Goal: Task Accomplishment & Management: Manage account settings

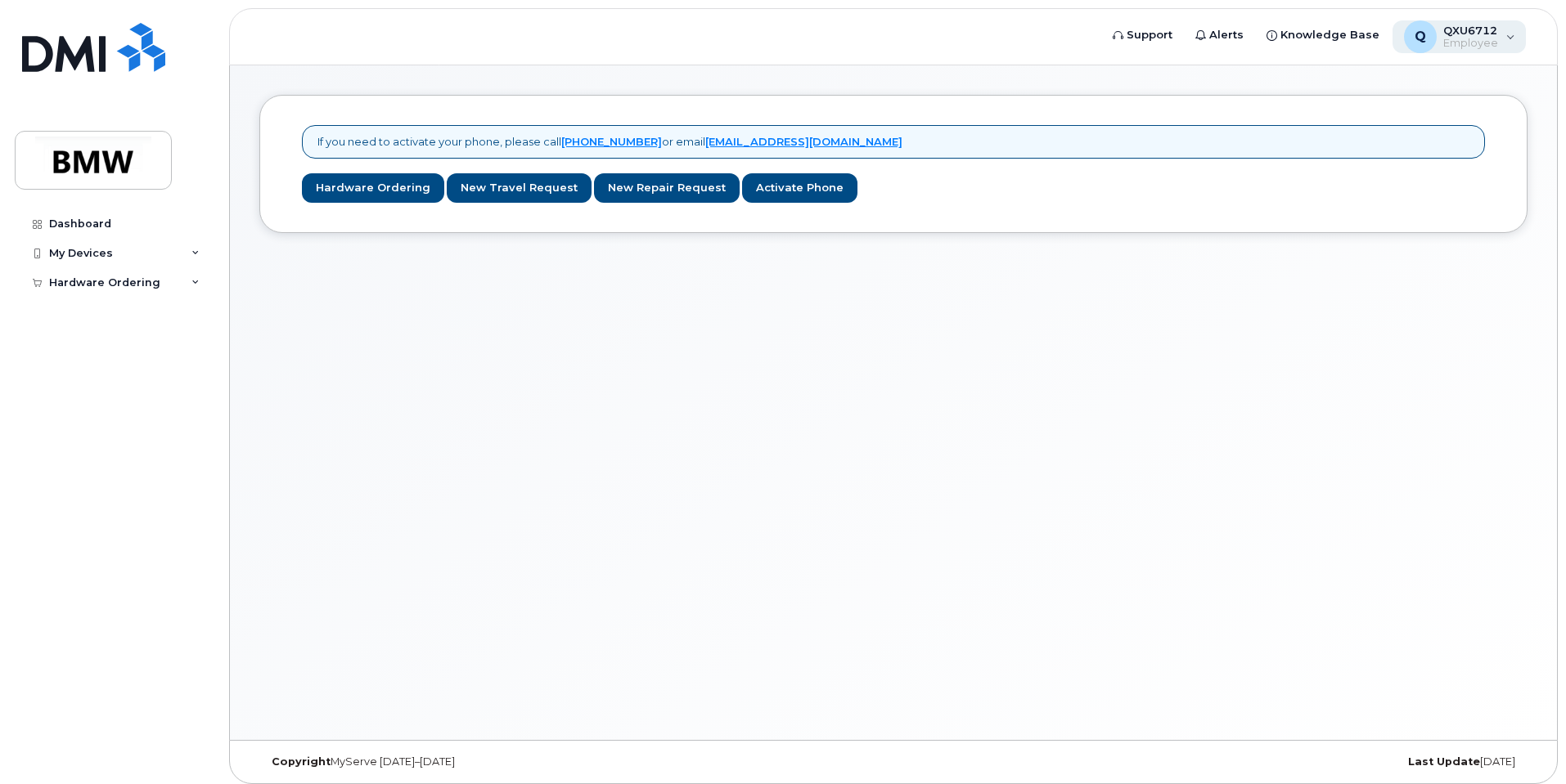
click at [1462, 39] on span "Employee" at bounding box center [1470, 43] width 55 height 13
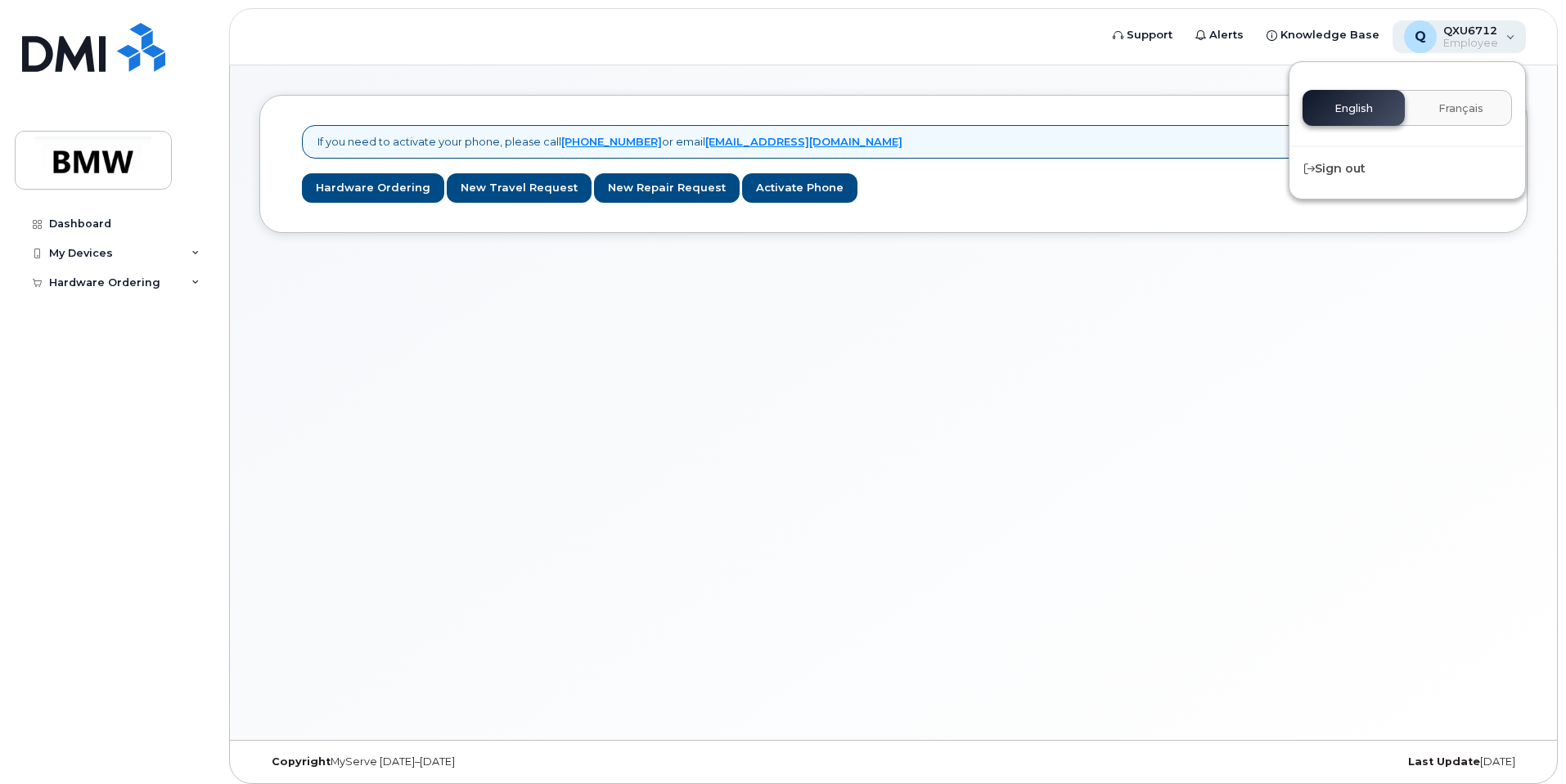
click at [1462, 39] on span "Employee" at bounding box center [1470, 43] width 55 height 13
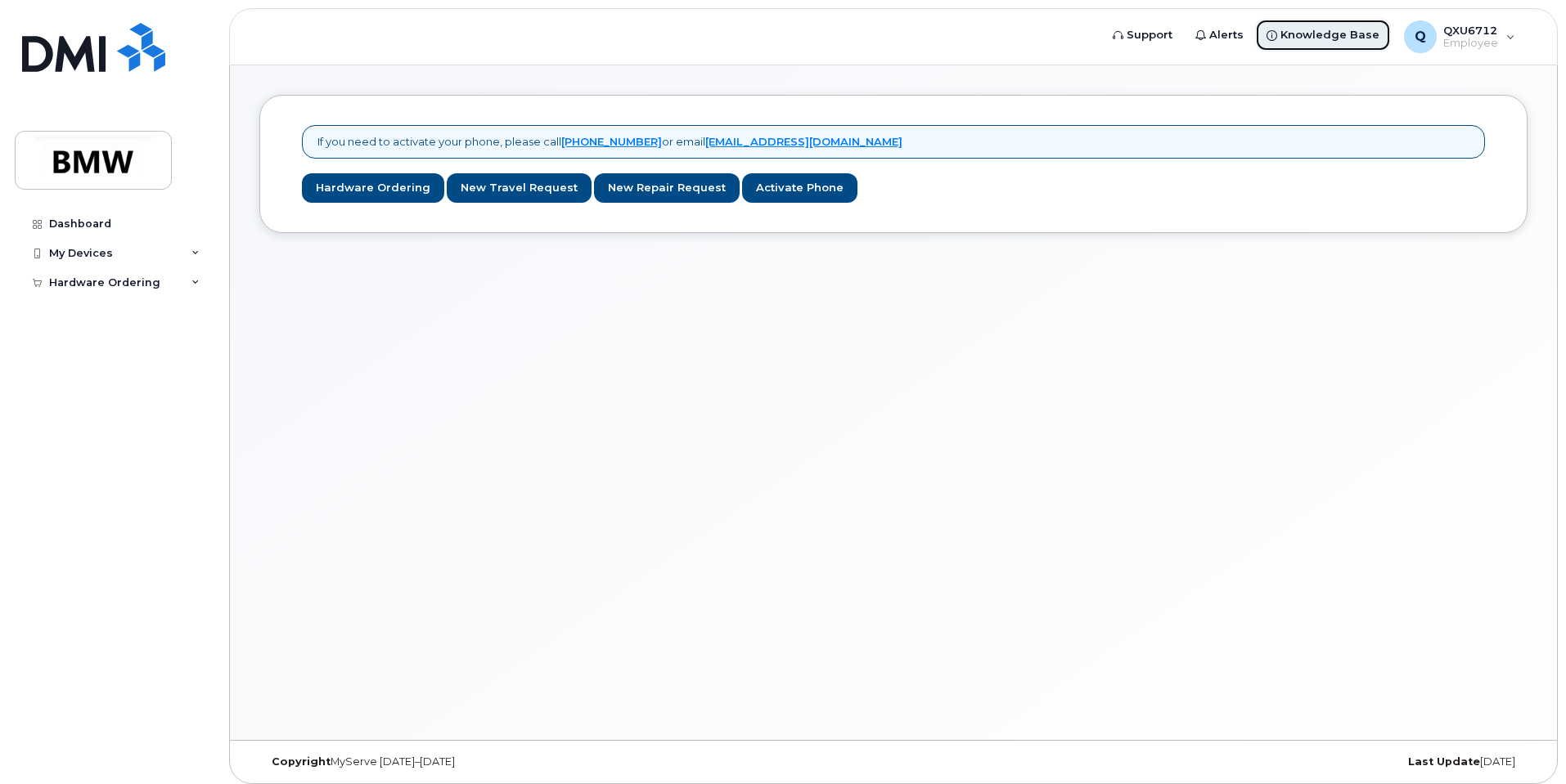
click at [1317, 35] on span "Knowledge Base" at bounding box center [1330, 35] width 99 height 16
click at [202, 249] on div "My Devices" at bounding box center [113, 253] width 198 height 30
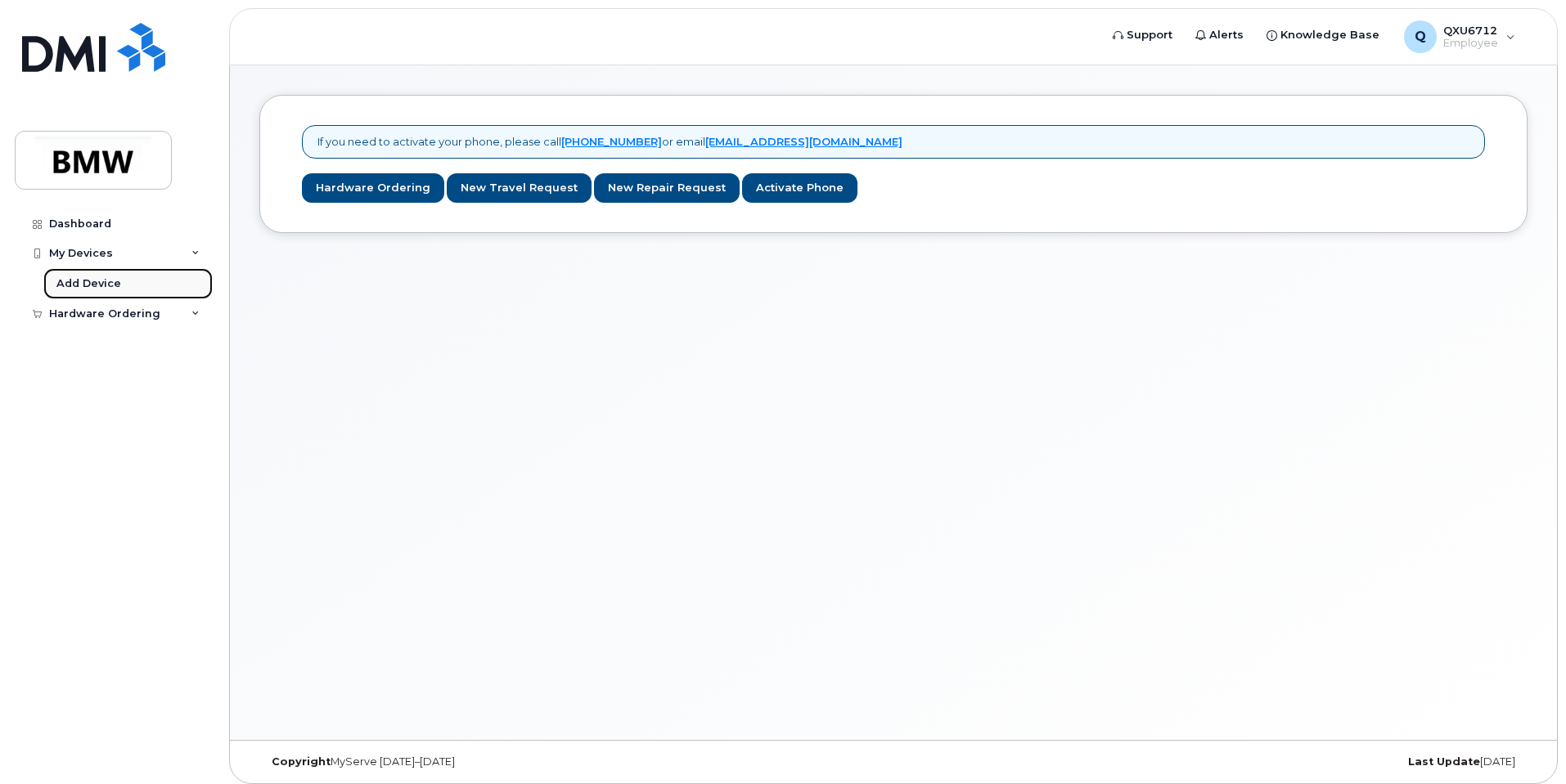
click at [108, 285] on div "Add Device" at bounding box center [89, 284] width 65 height 14
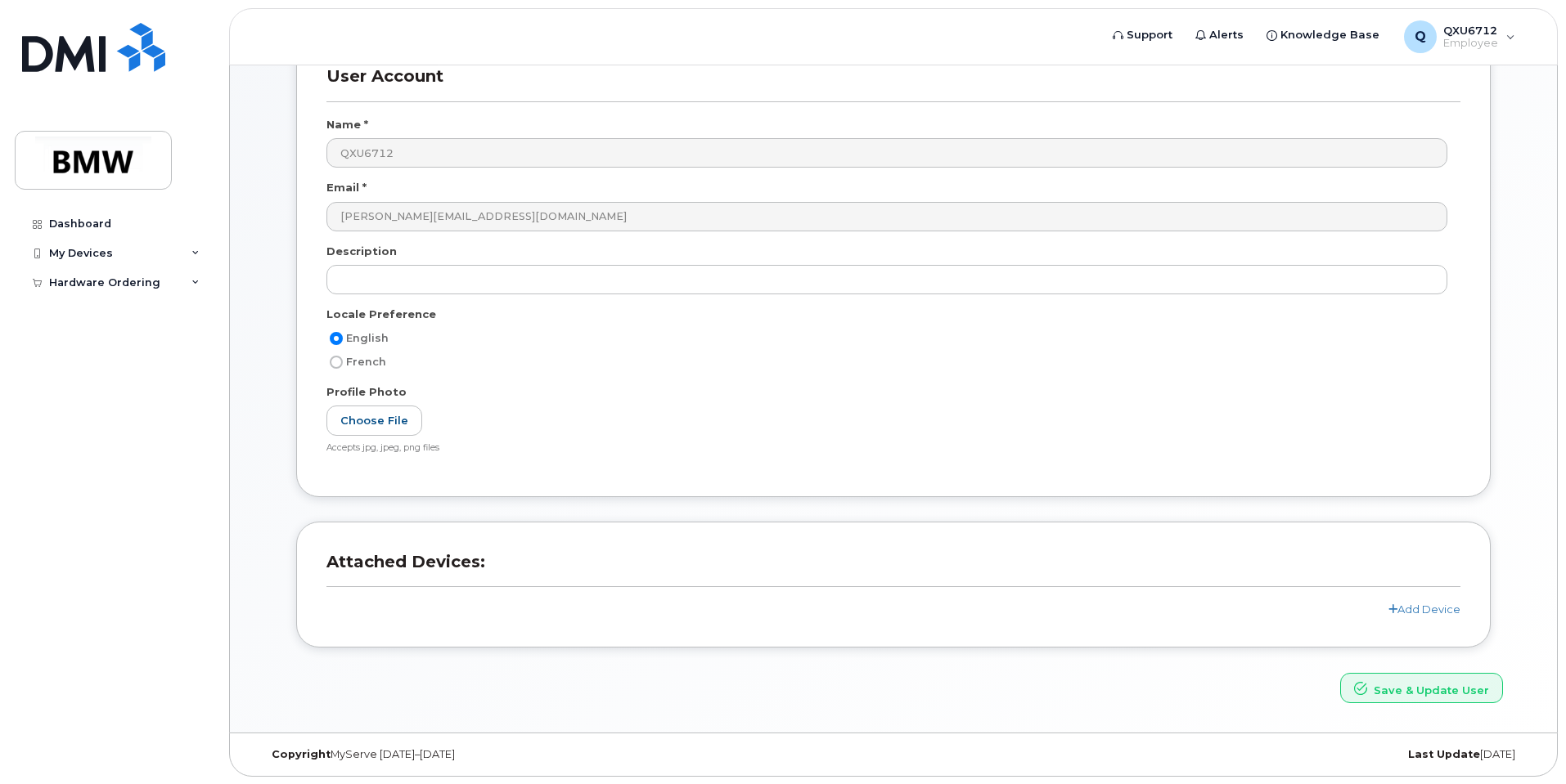
scroll to position [116, 0]
click at [192, 284] on icon at bounding box center [195, 283] width 8 height 8
click at [128, 312] on link "New Order" at bounding box center [127, 313] width 169 height 31
click at [109, 313] on div "New Order" at bounding box center [87, 313] width 62 height 14
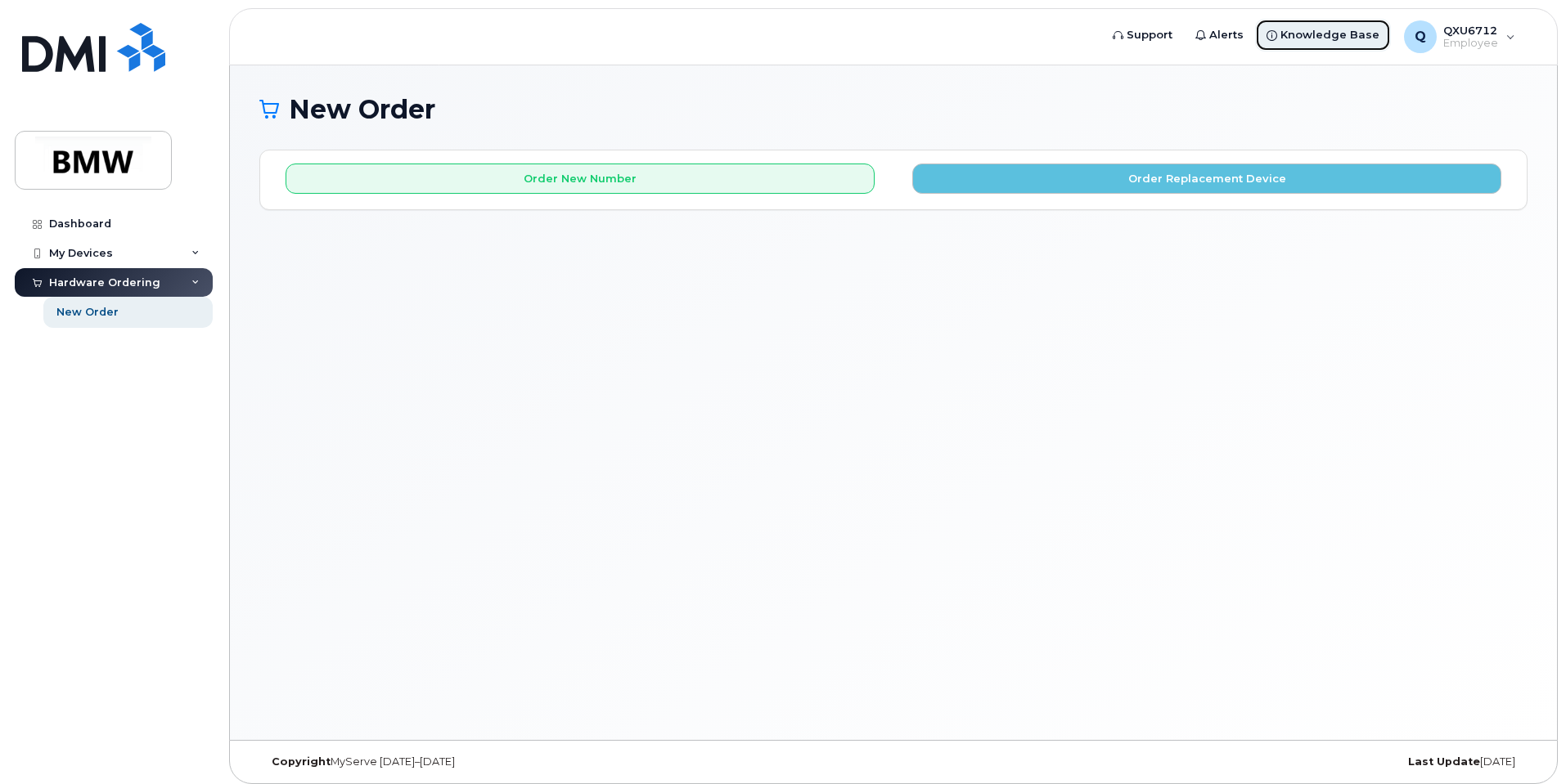
click at [1331, 34] on span "Knowledge Base" at bounding box center [1330, 35] width 99 height 16
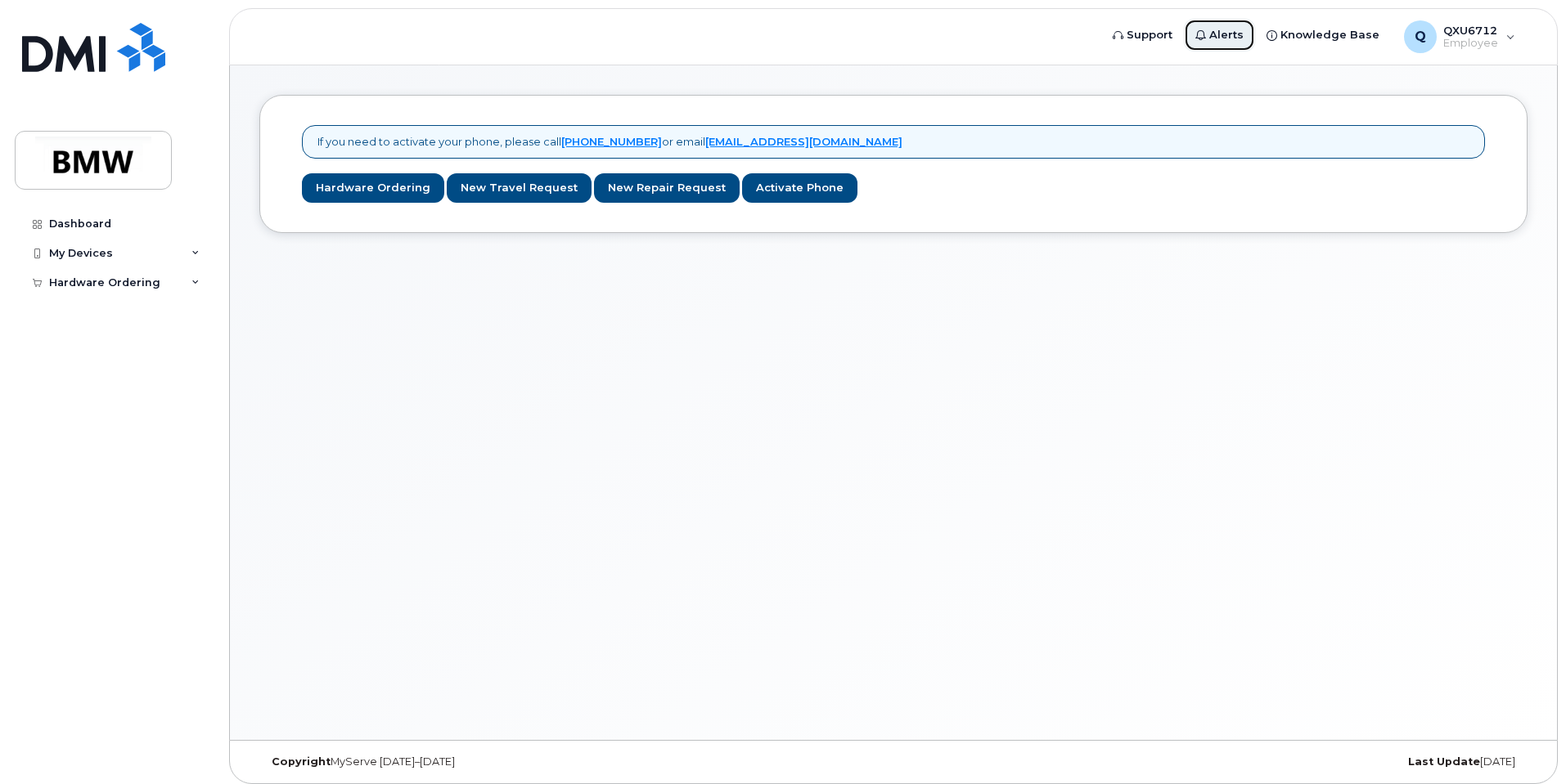
click at [1232, 39] on span "Alerts" at bounding box center [1226, 35] width 34 height 16
click at [1455, 39] on span "Employee" at bounding box center [1470, 43] width 55 height 13
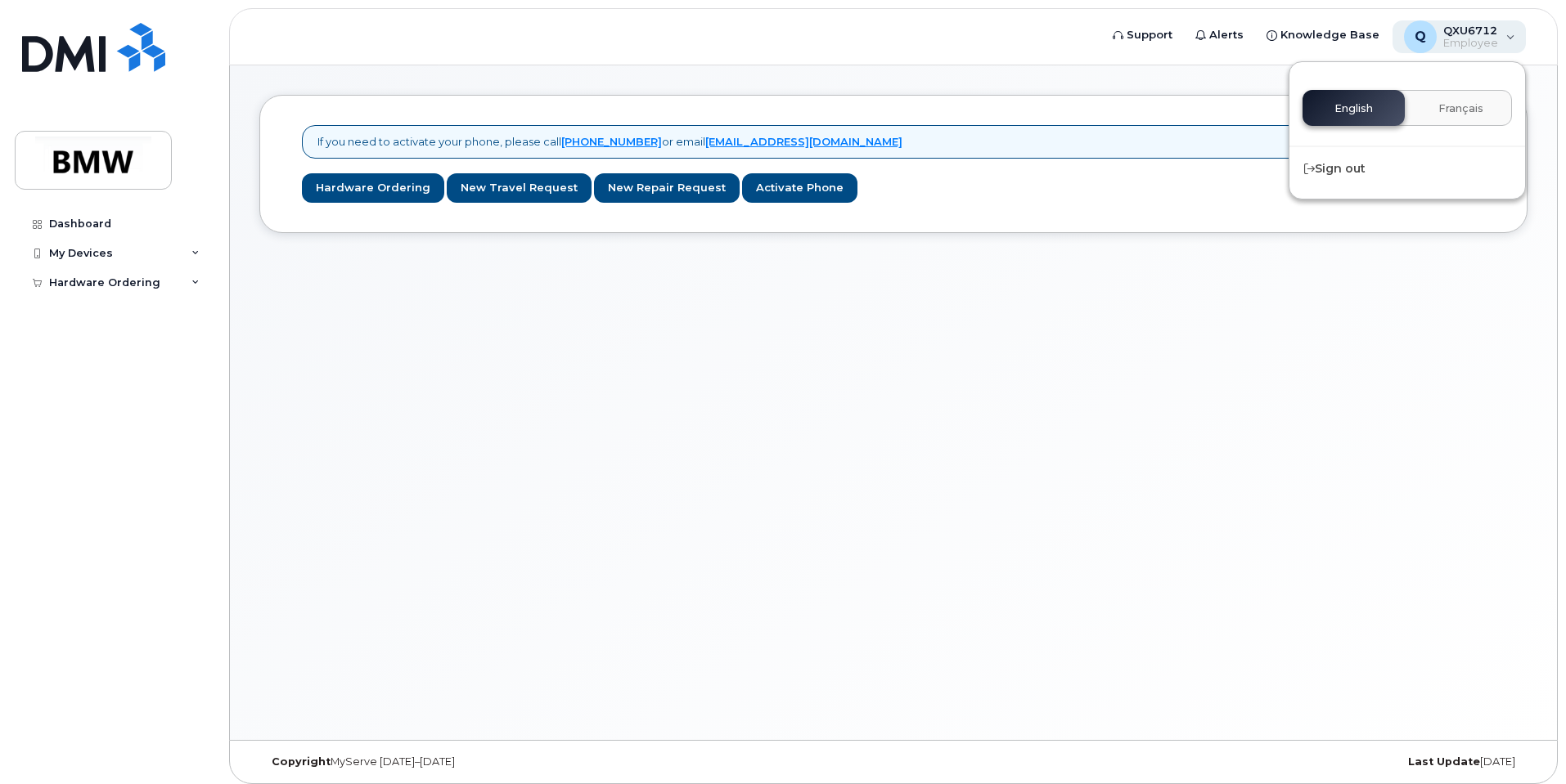
click at [1455, 39] on span "Employee" at bounding box center [1470, 43] width 55 height 13
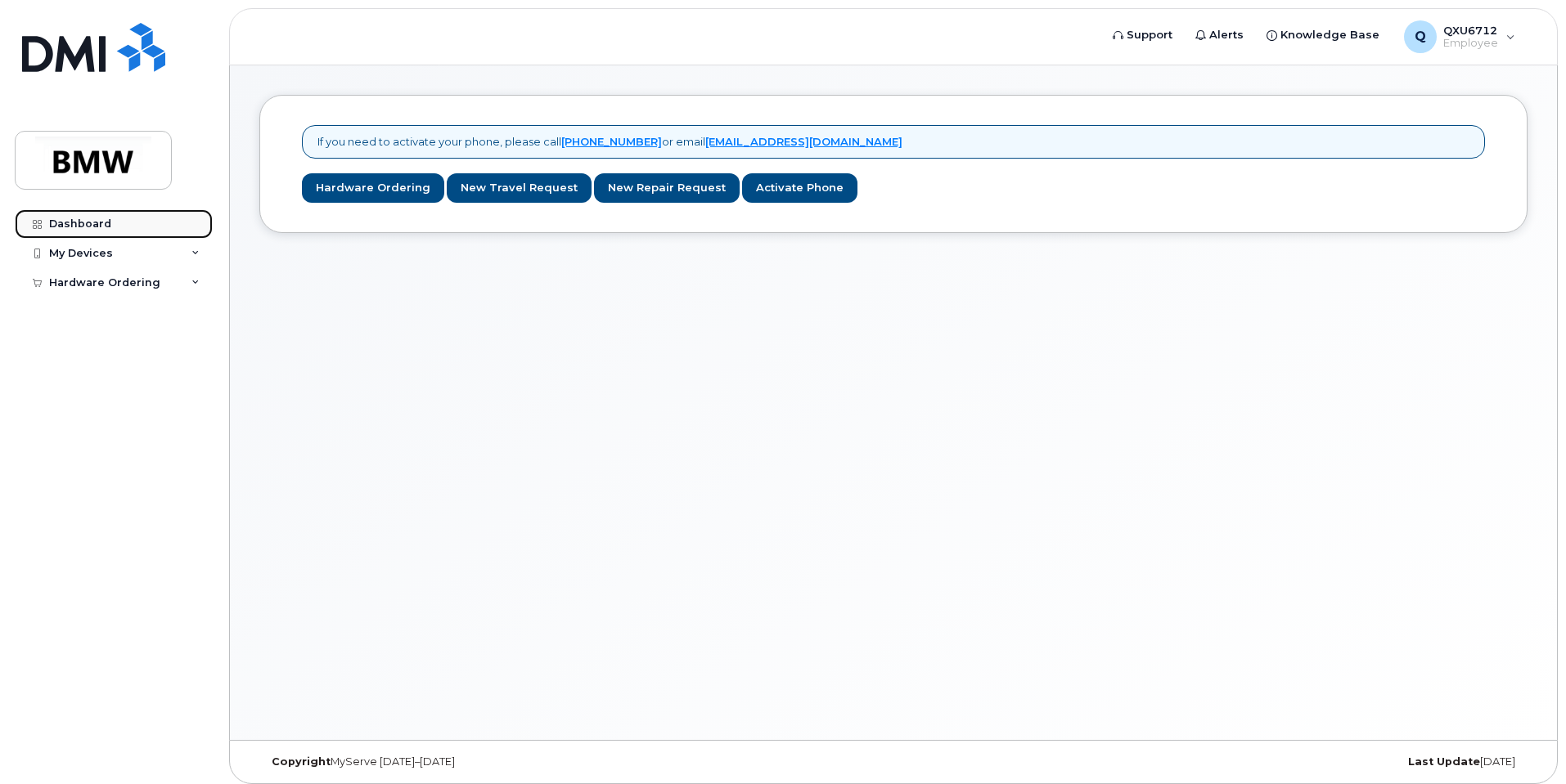
click at [96, 223] on div "Dashboard" at bounding box center [80, 224] width 62 height 13
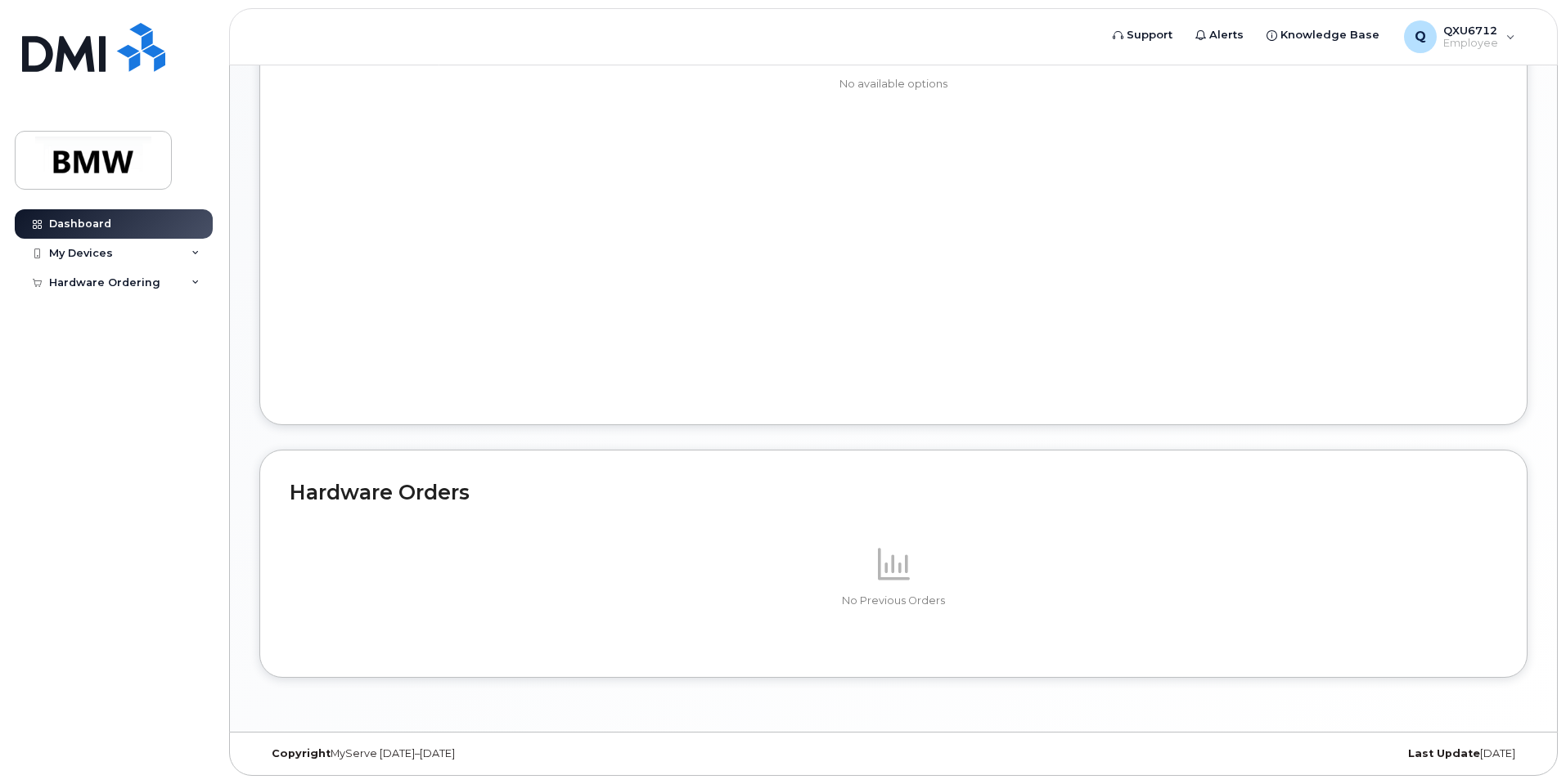
scroll to position [740, 0]
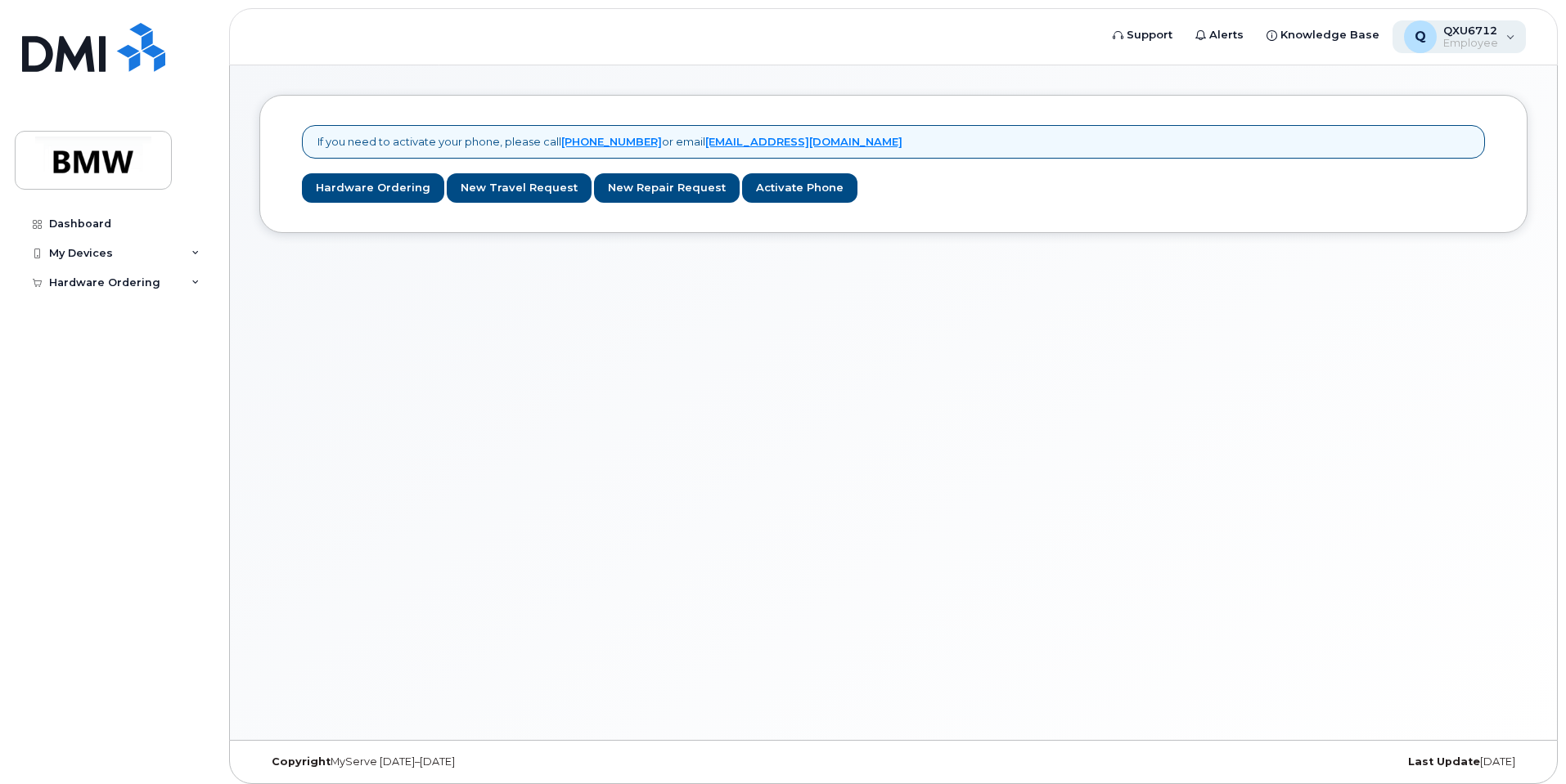
click at [1489, 36] on span "QXU6712" at bounding box center [1470, 30] width 55 height 13
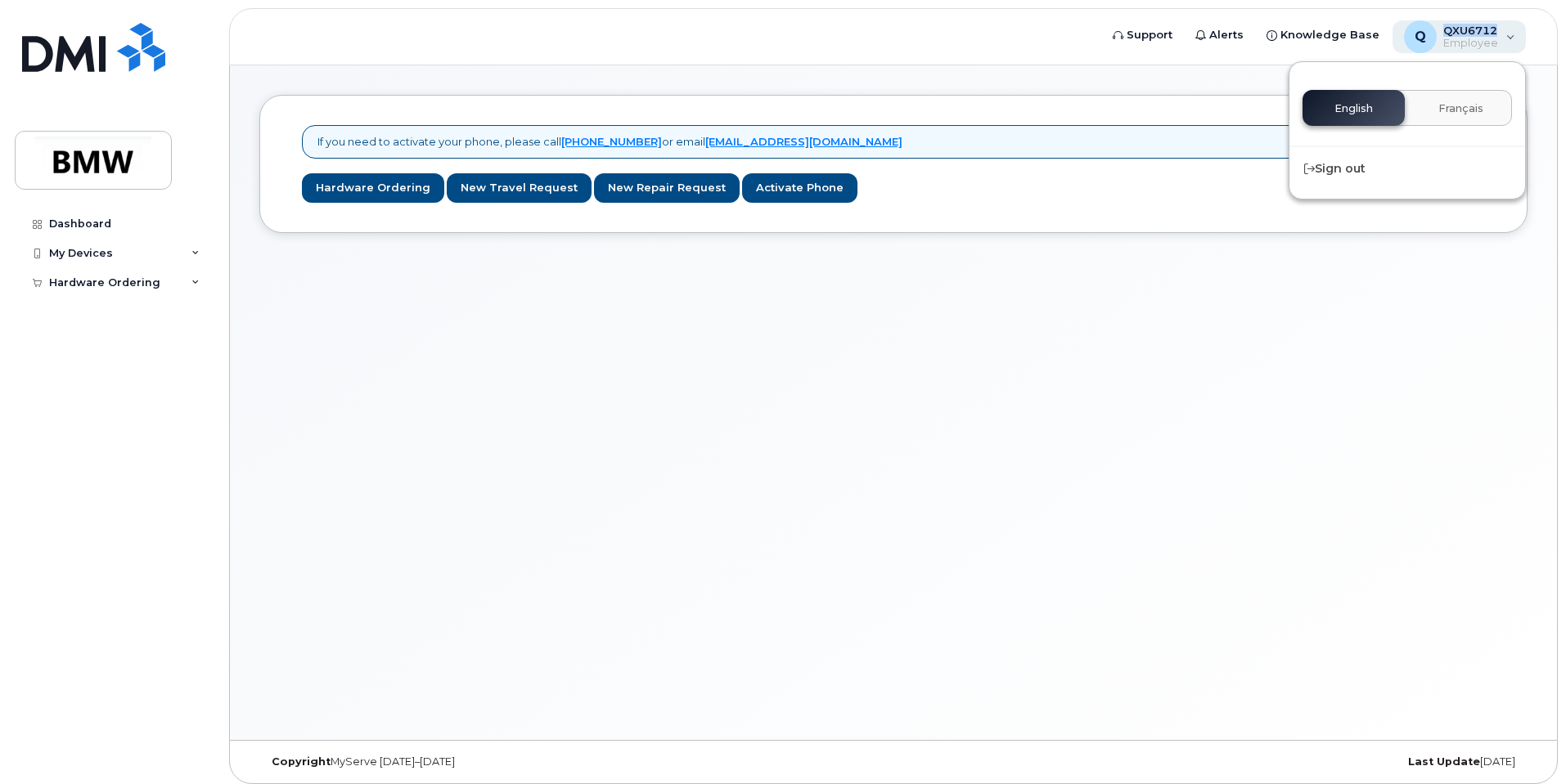
click at [1489, 36] on span "QXU6712" at bounding box center [1470, 30] width 55 height 13
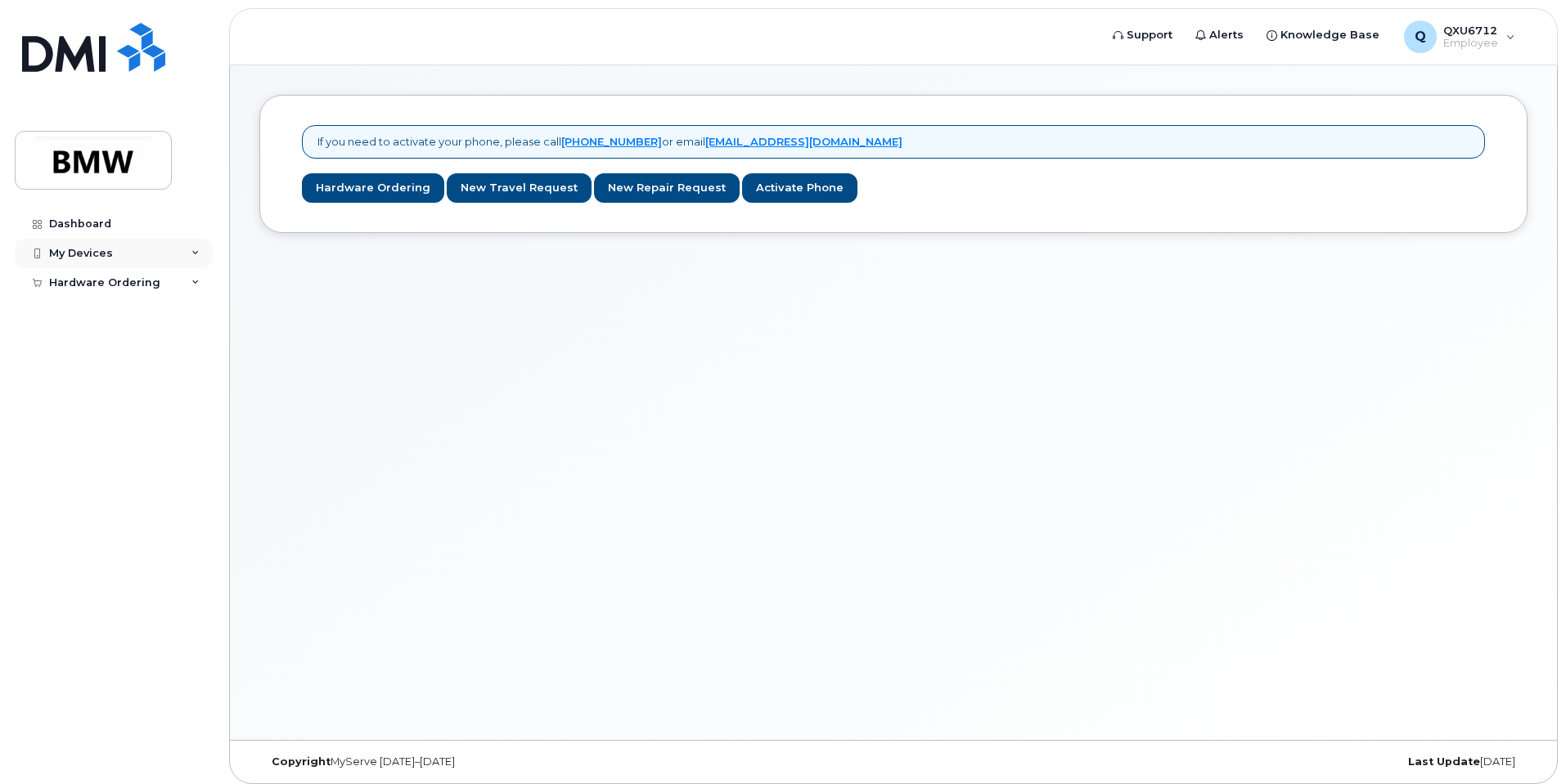
click at [107, 256] on div "My Devices" at bounding box center [80, 253] width 64 height 13
click at [89, 260] on div "My Devices" at bounding box center [113, 253] width 198 height 30
click at [94, 256] on div "My Devices" at bounding box center [80, 253] width 64 height 13
click at [192, 251] on icon at bounding box center [195, 253] width 8 height 8
click at [72, 283] on div "Add Device" at bounding box center [89, 284] width 65 height 14
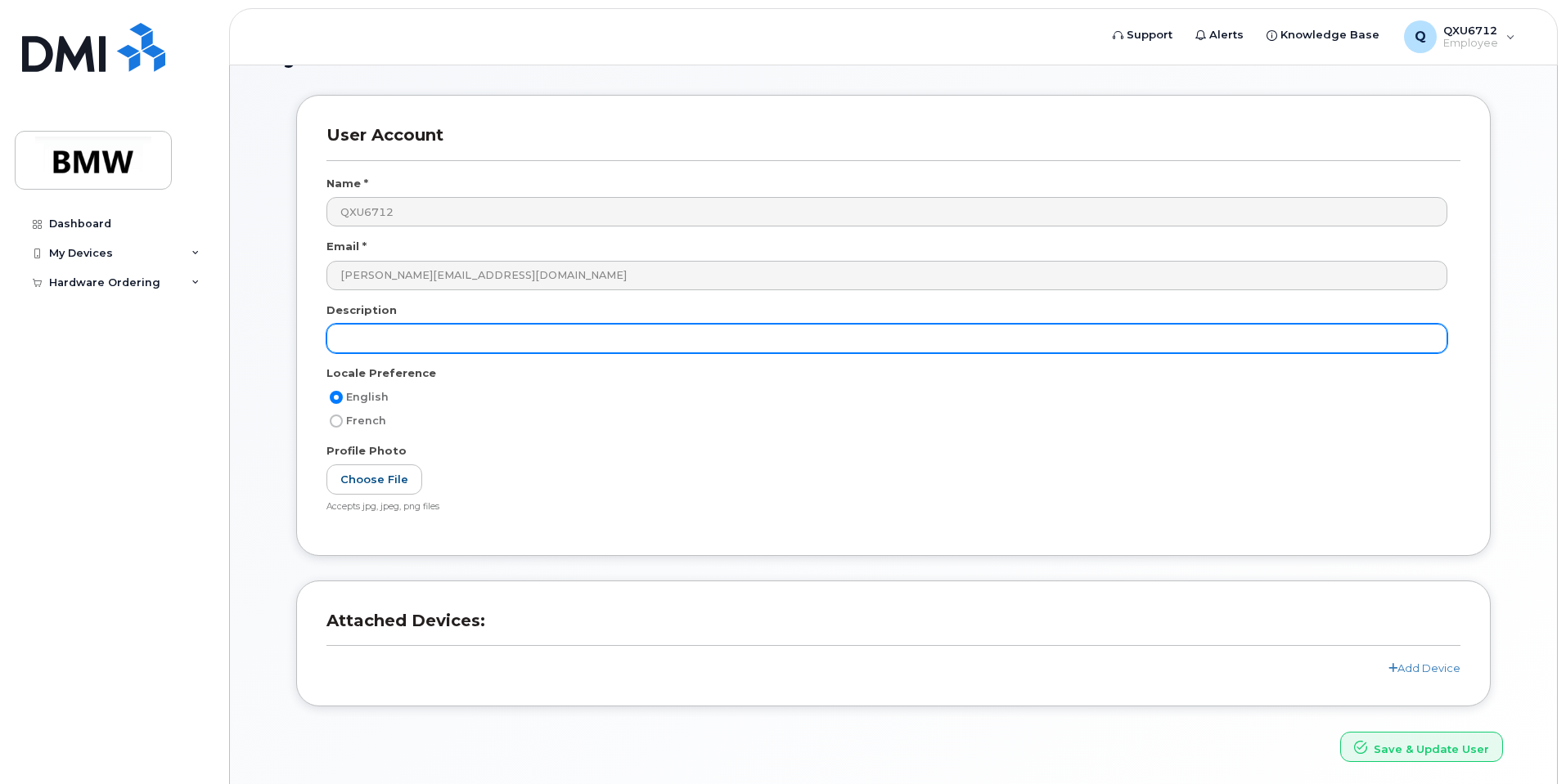
scroll to position [82, 0]
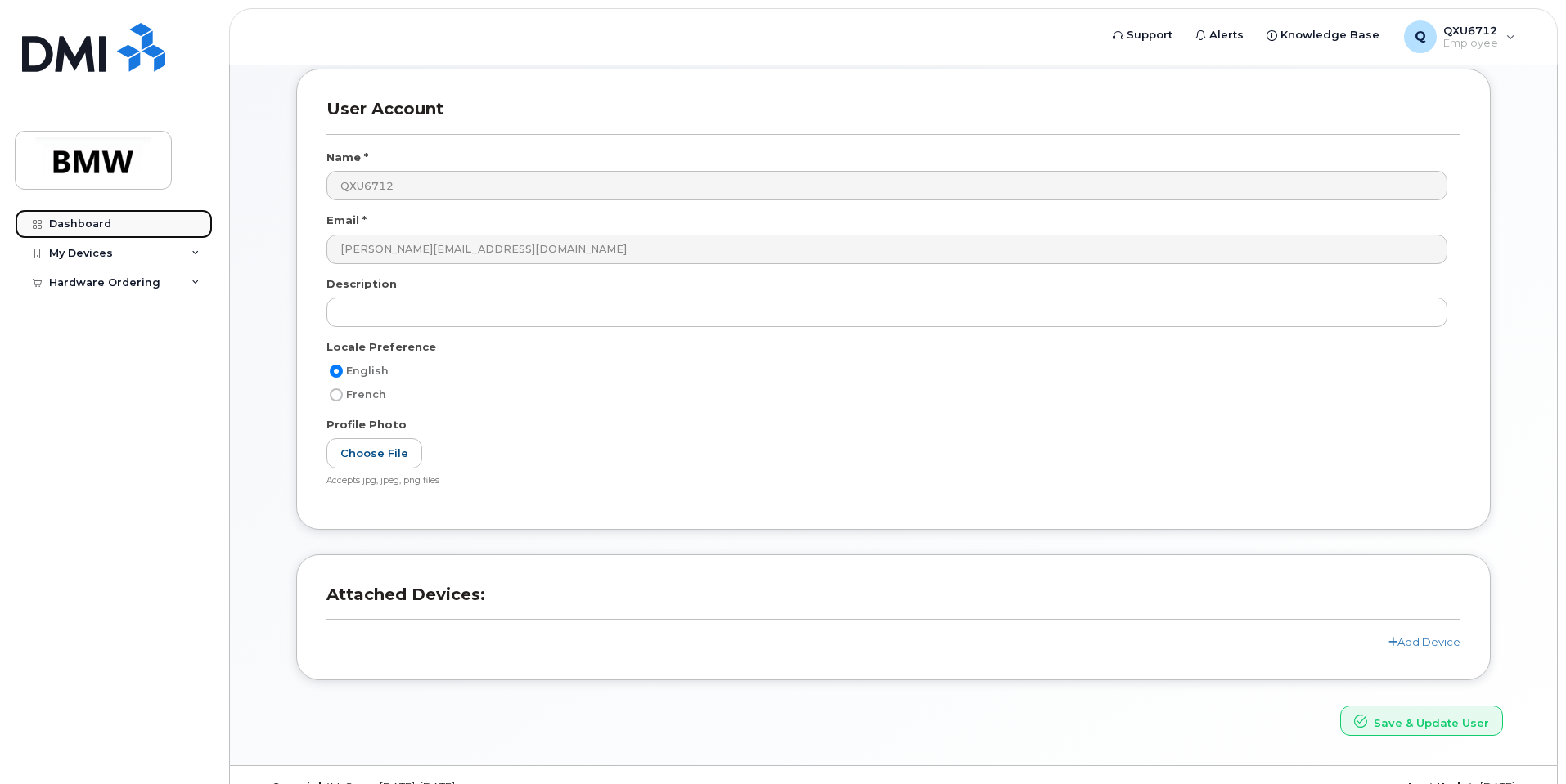
click at [74, 227] on div "Dashboard" at bounding box center [80, 224] width 62 height 13
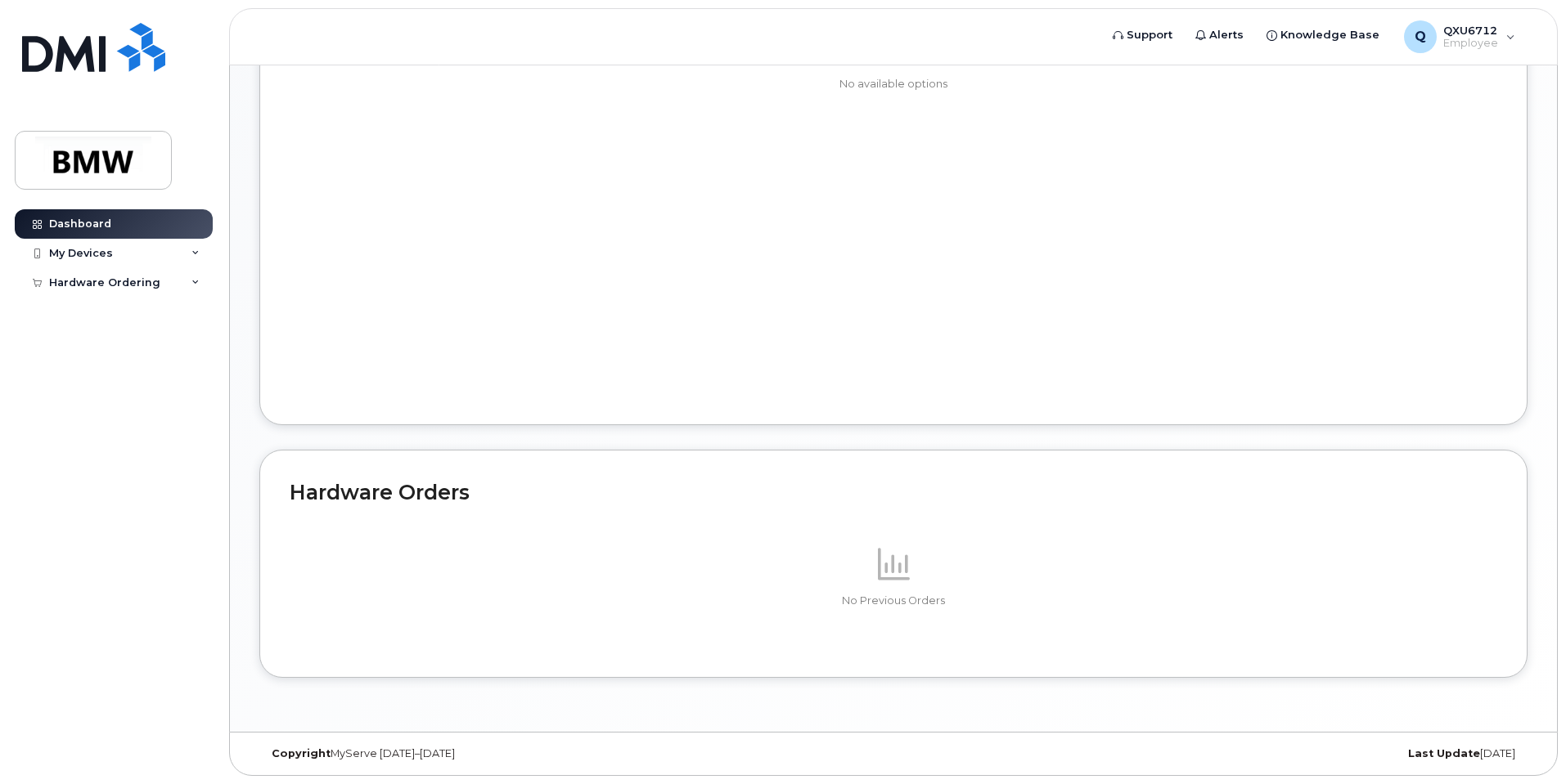
scroll to position [740, 0]
click at [96, 255] on div "My Devices" at bounding box center [80, 253] width 64 height 13
click at [76, 256] on div "My Devices" at bounding box center [80, 253] width 64 height 13
click at [89, 257] on div "My Devices" at bounding box center [80, 253] width 64 height 13
click at [82, 285] on div "Add Device" at bounding box center [89, 284] width 65 height 14
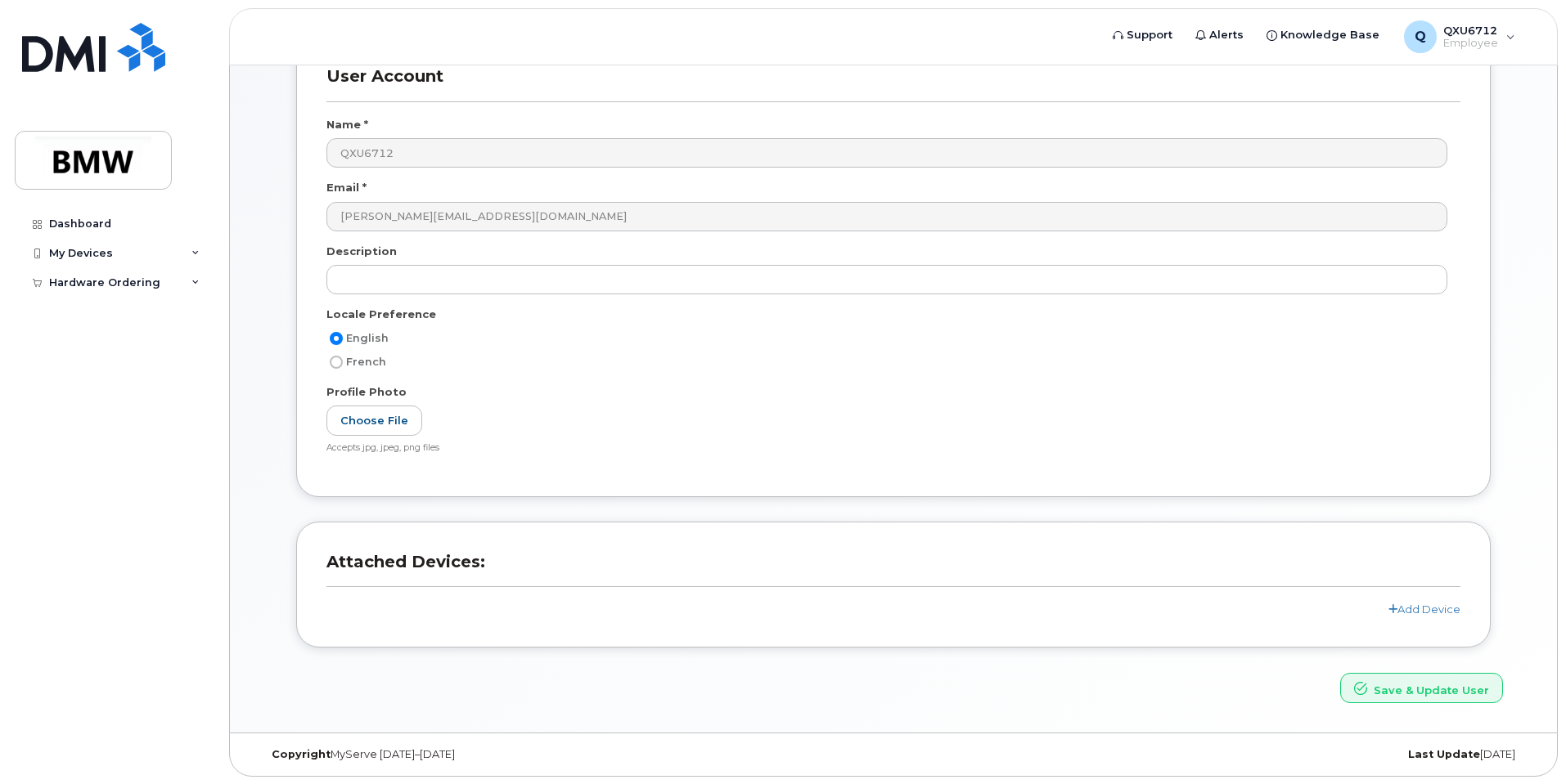
scroll to position [116, 0]
